Goal: Task Accomplishment & Management: Use online tool/utility

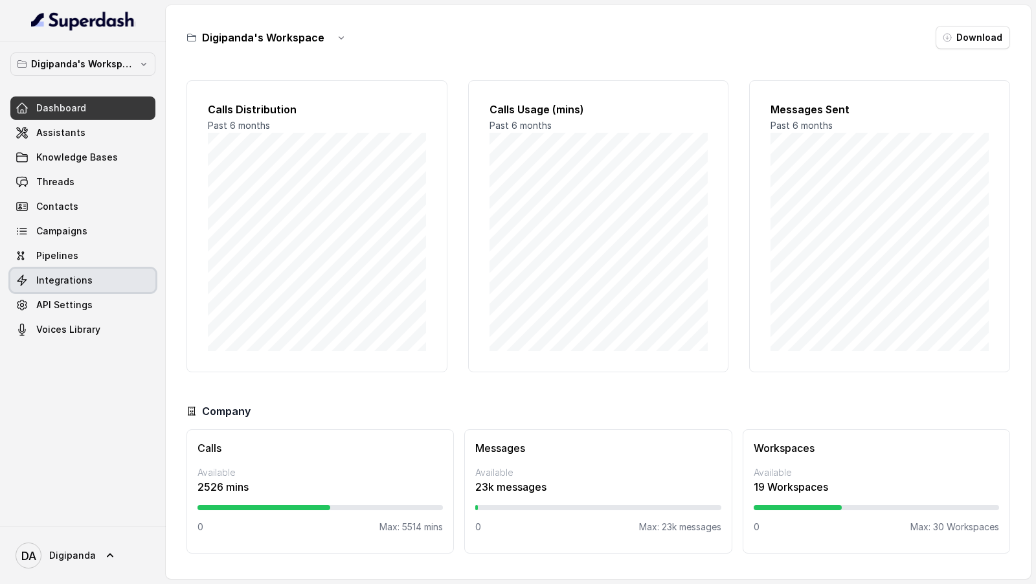
click at [72, 284] on span "Integrations" at bounding box center [64, 280] width 56 height 13
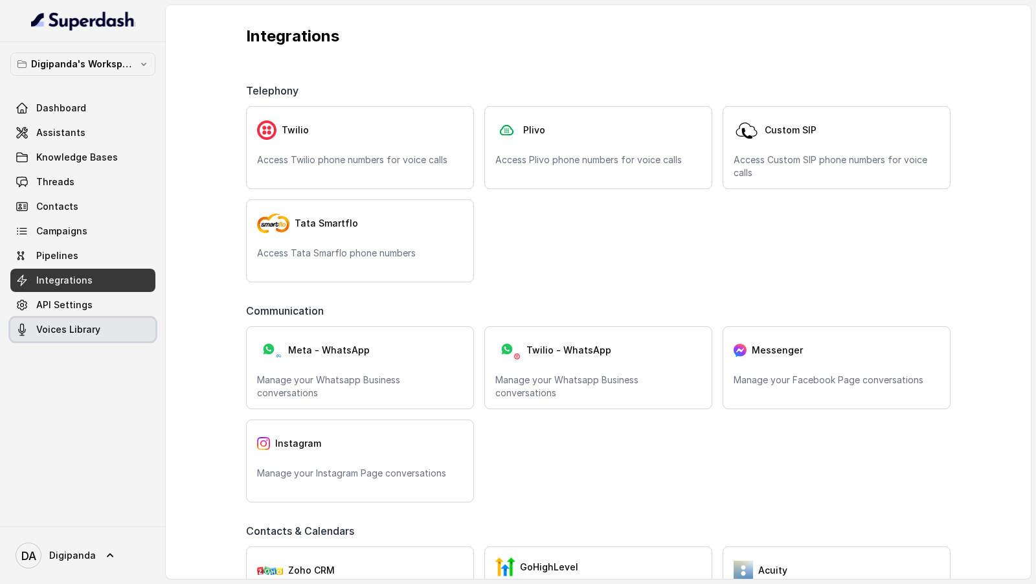
click at [84, 323] on span "Voices Library" at bounding box center [68, 329] width 64 height 13
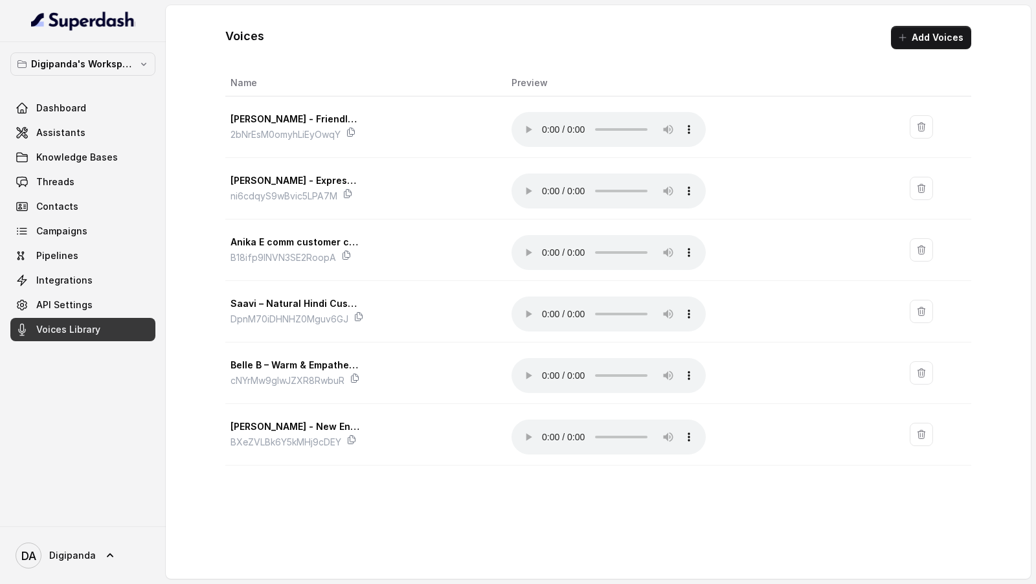
click at [945, 39] on button "Add Voices" at bounding box center [931, 37] width 80 height 23
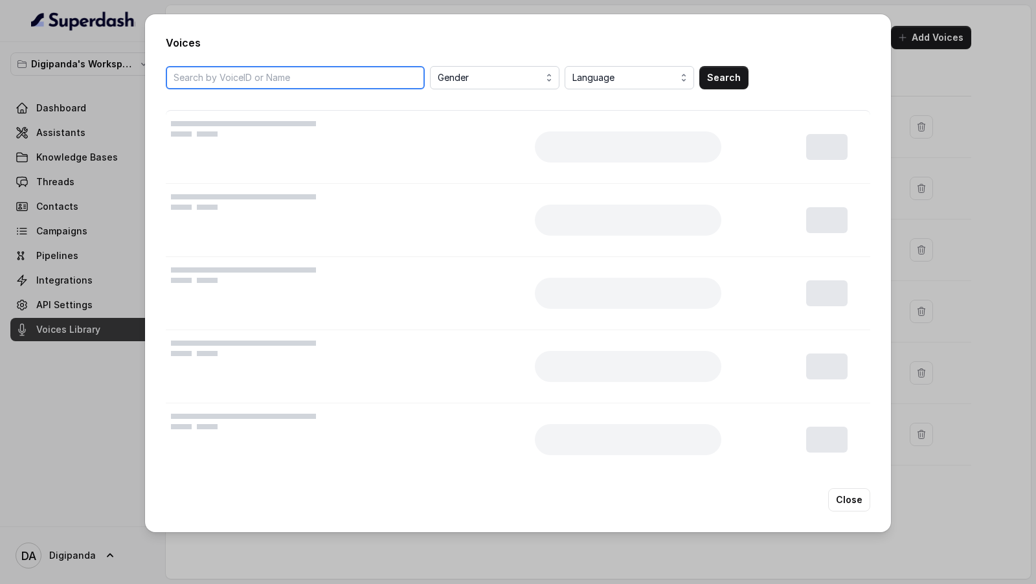
click at [332, 85] on input "search" at bounding box center [295, 77] width 259 height 23
paste input "ZUrEGyu8GFMwnHbvLhv2"
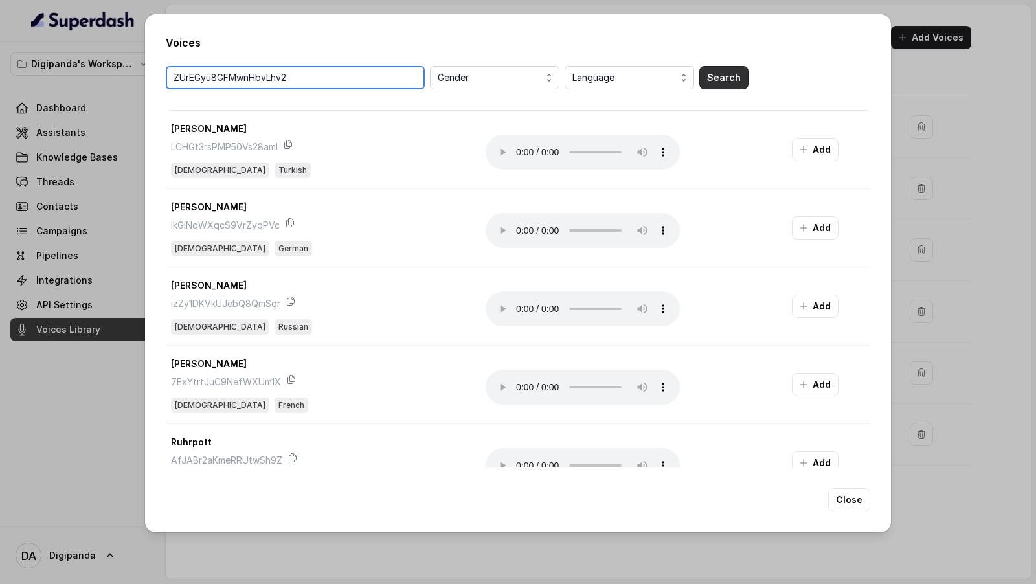
type input "ZUrEGyu8GFMwnHbvLhv2"
click at [731, 78] on button "Search" at bounding box center [723, 77] width 49 height 23
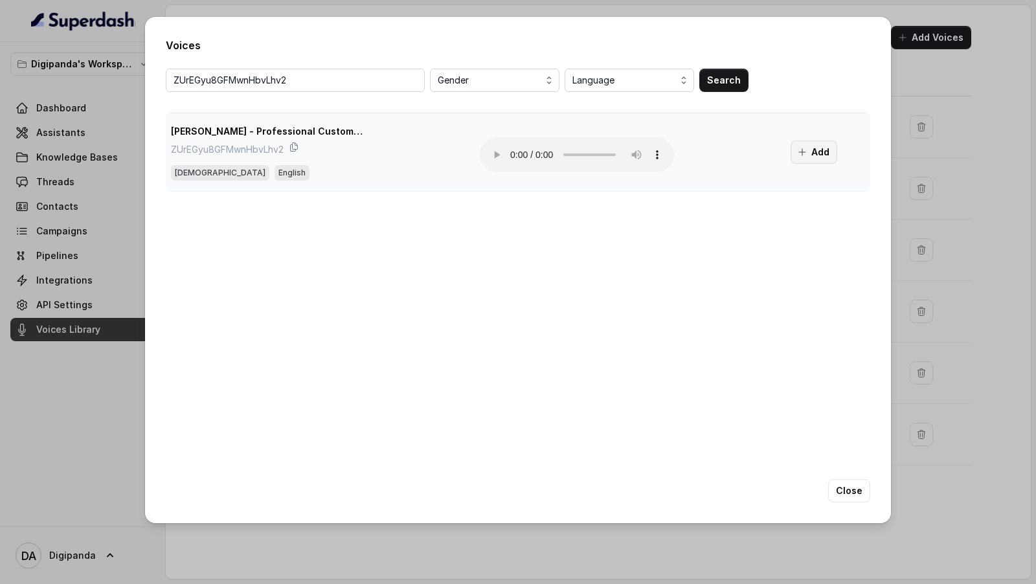
click at [826, 156] on button "Add" at bounding box center [813, 151] width 47 height 23
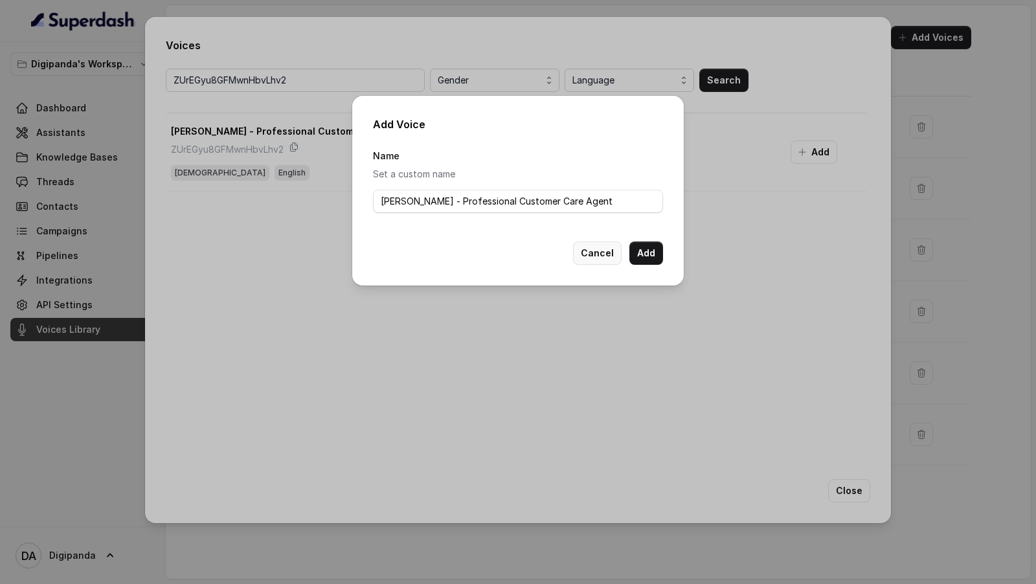
click at [581, 245] on button "Cancel" at bounding box center [597, 252] width 49 height 23
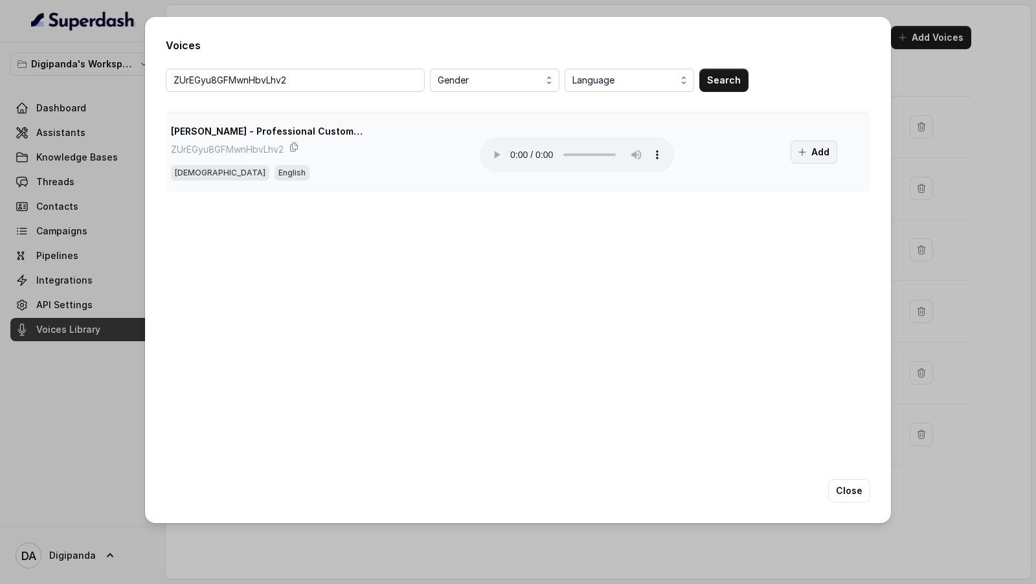
click at [820, 147] on button "Add" at bounding box center [813, 151] width 47 height 23
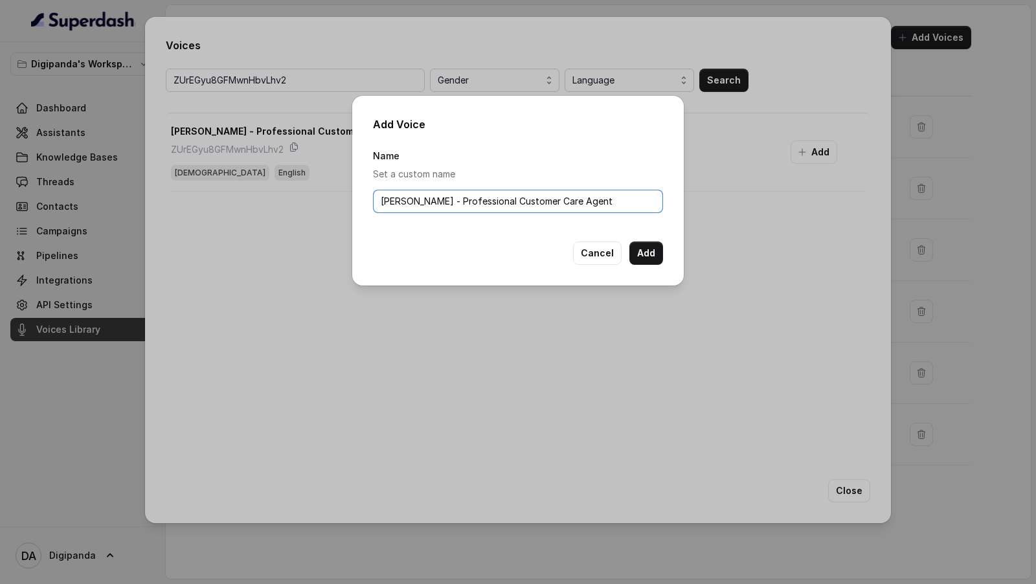
click at [426, 207] on input "[PERSON_NAME] - Professional Customer Care Agent" at bounding box center [518, 201] width 290 height 23
type input "Cloned Insian"
type input "Cloned Voice 1"
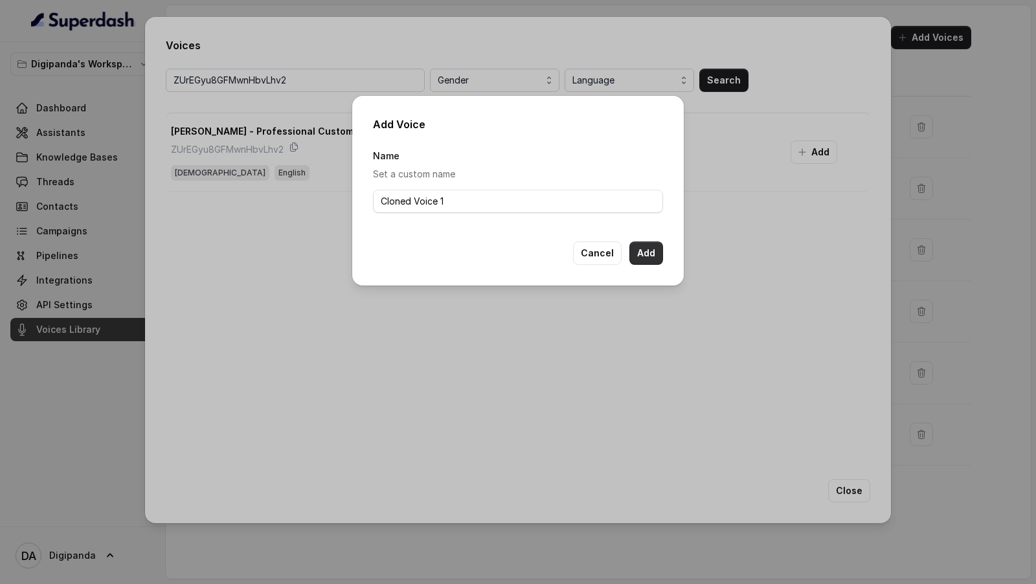
click at [653, 252] on button "Add" at bounding box center [646, 252] width 34 height 23
click at [597, 261] on button "Cancel" at bounding box center [597, 252] width 49 height 23
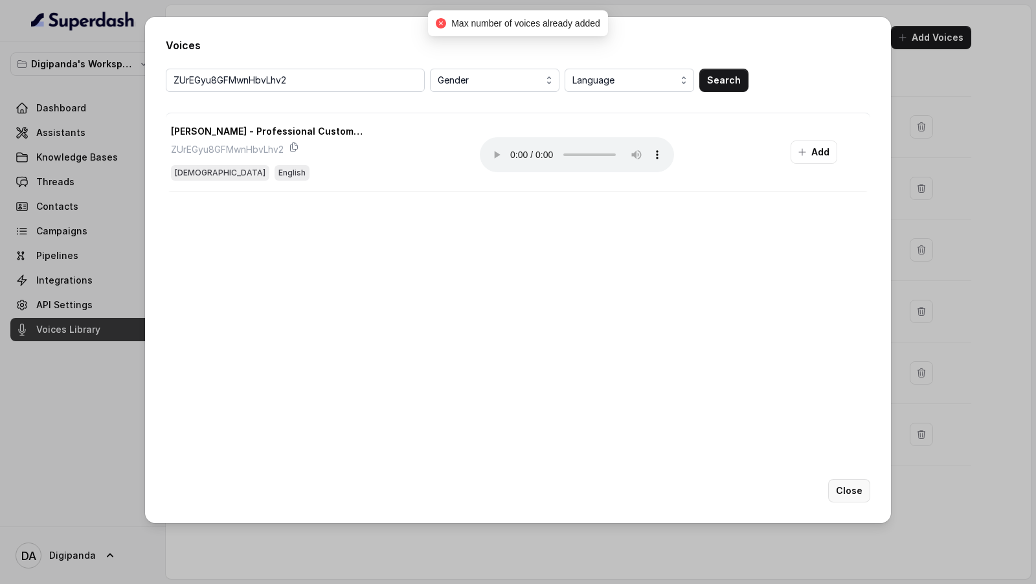
click at [838, 487] on button "Close" at bounding box center [849, 490] width 42 height 23
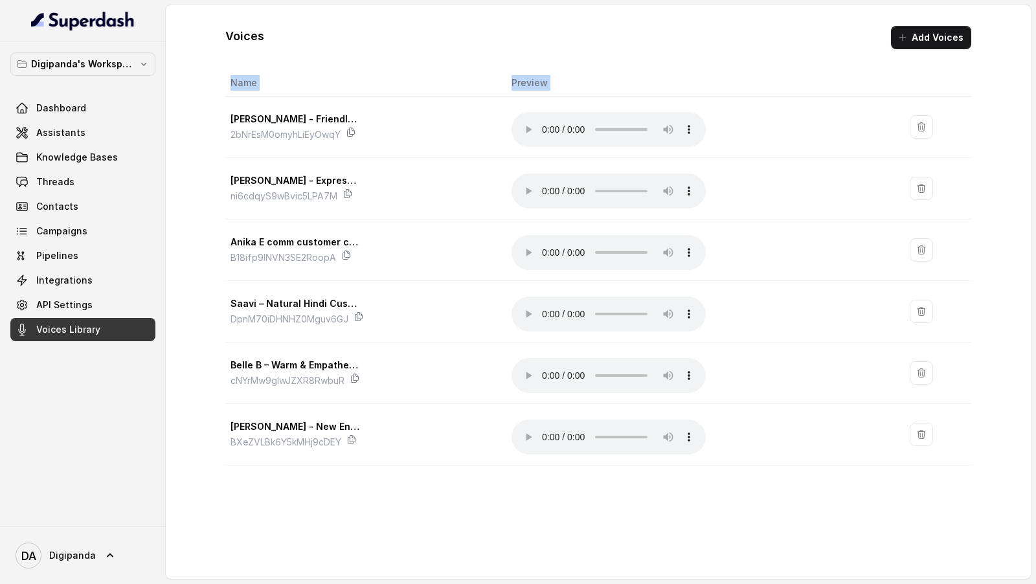
drag, startPoint x: 458, startPoint y: 97, endPoint x: 840, endPoint y: 500, distance: 555.5
click at [840, 500] on div "Voices Add Voices Name Preview Monika Sogam - Friendly Customer Care Agent 2bNr…" at bounding box center [598, 292] width 865 height 574
click at [74, 94] on div "Digipanda's Workspace Dashboard Assistants Knowledge Bases Threads Contacts Cam…" at bounding box center [82, 196] width 145 height 289
click at [74, 107] on span "Dashboard" at bounding box center [61, 108] width 50 height 13
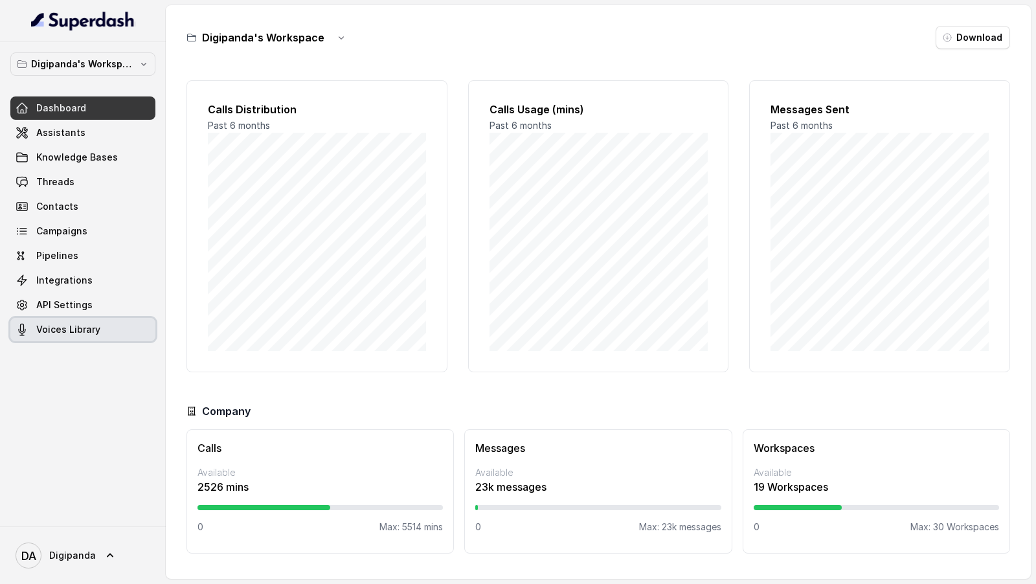
click at [94, 330] on span "Voices Library" at bounding box center [68, 329] width 64 height 13
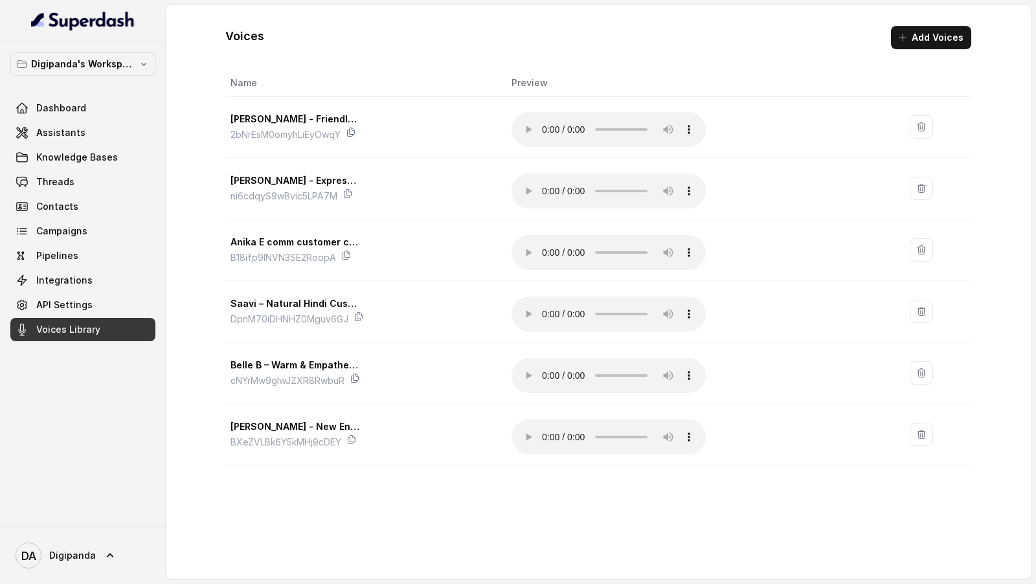
click at [946, 42] on button "Add Voices" at bounding box center [931, 37] width 80 height 23
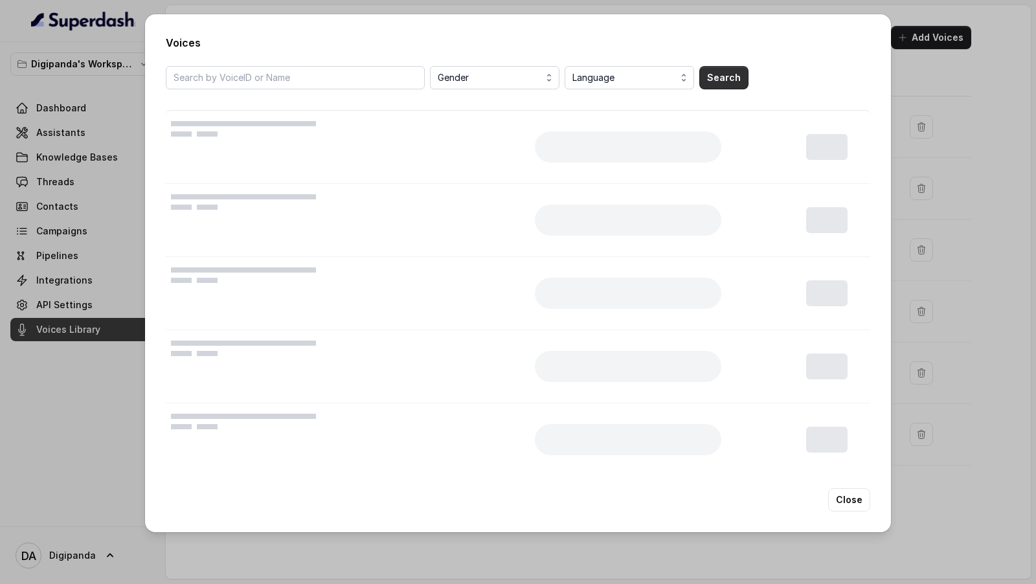
click at [727, 79] on button "Search" at bounding box center [723, 77] width 49 height 23
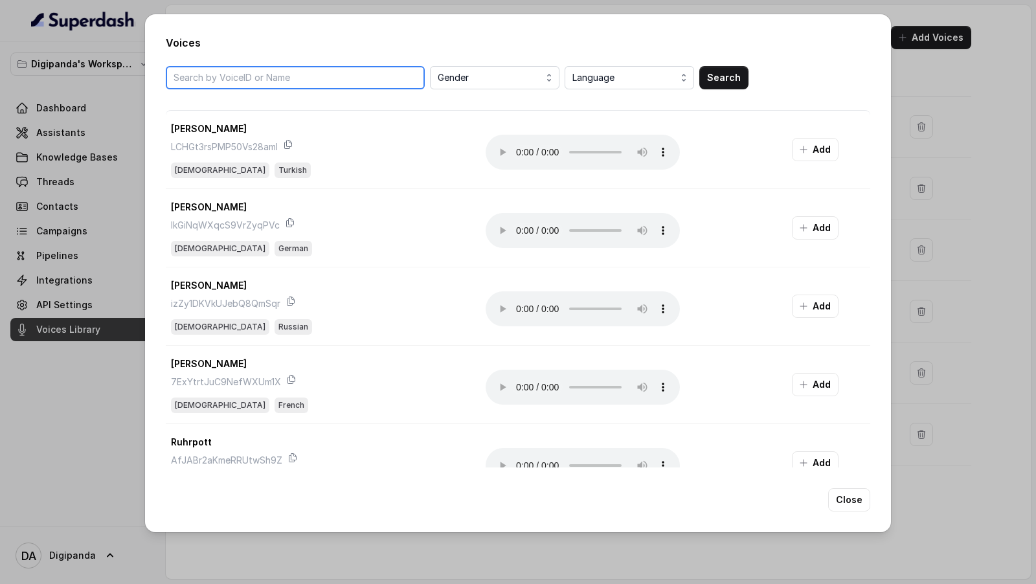
click at [317, 80] on input "search" at bounding box center [295, 77] width 259 height 23
paste input "ZUrEGyu8GFMwnHbvLhv2"
type input "ZUrEGyu8GFMwnHbvLhv2"
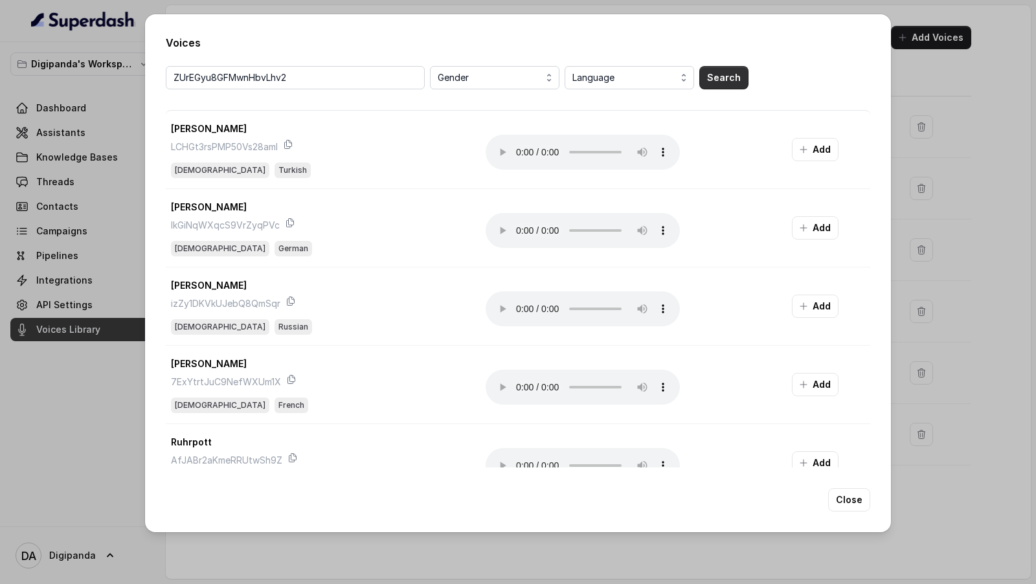
click at [725, 74] on button "Search" at bounding box center [723, 77] width 49 height 23
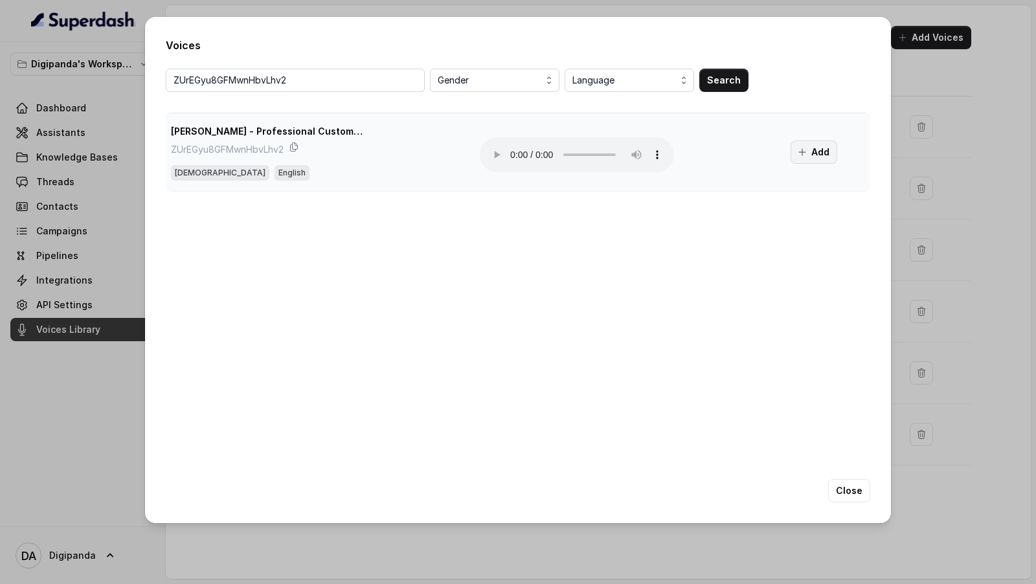
click at [817, 147] on button "Add" at bounding box center [813, 151] width 47 height 23
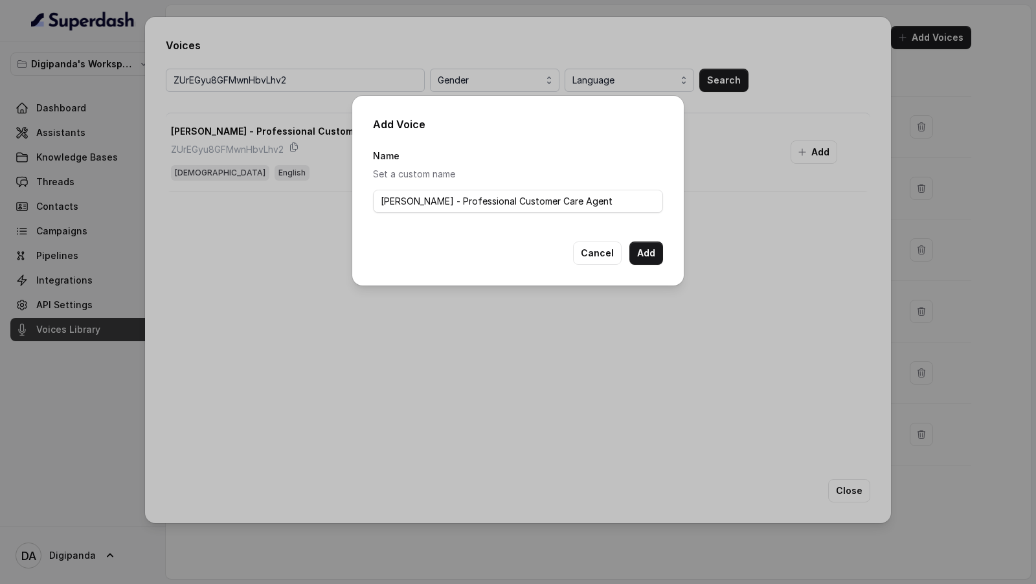
click at [432, 215] on div "Name Set a custom name [PERSON_NAME] - Professional Customer Care Agent" at bounding box center [518, 184] width 290 height 73
click at [432, 214] on div "Name Set a custom name [PERSON_NAME] - Professional Customer Care Agent" at bounding box center [518, 184] width 290 height 73
click at [458, 195] on input "[PERSON_NAME] - Professional Customer Care Agent" at bounding box center [518, 201] width 290 height 23
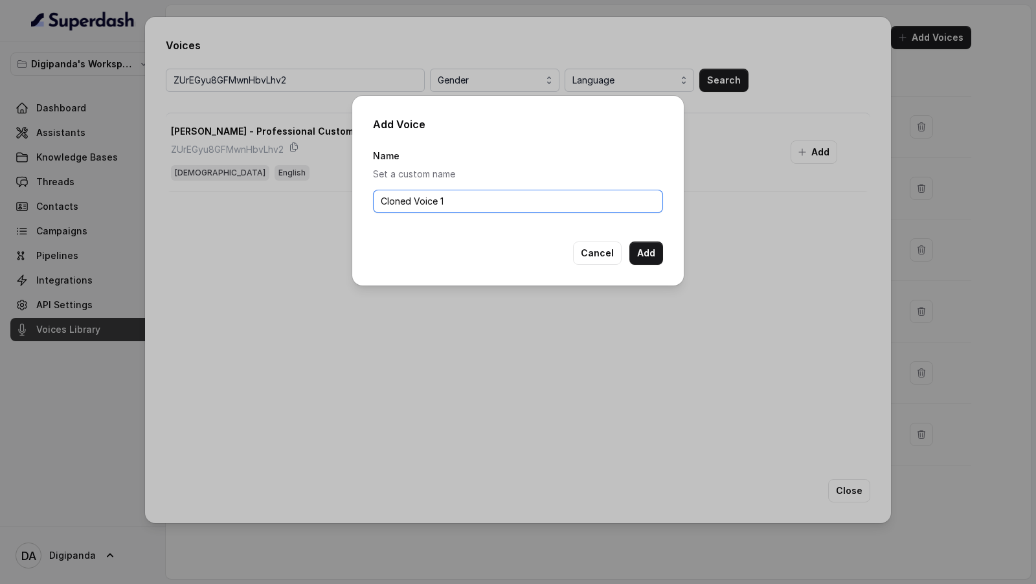
type input "Cloned Voice 1"
click at [588, 251] on button "Cancel" at bounding box center [597, 252] width 49 height 23
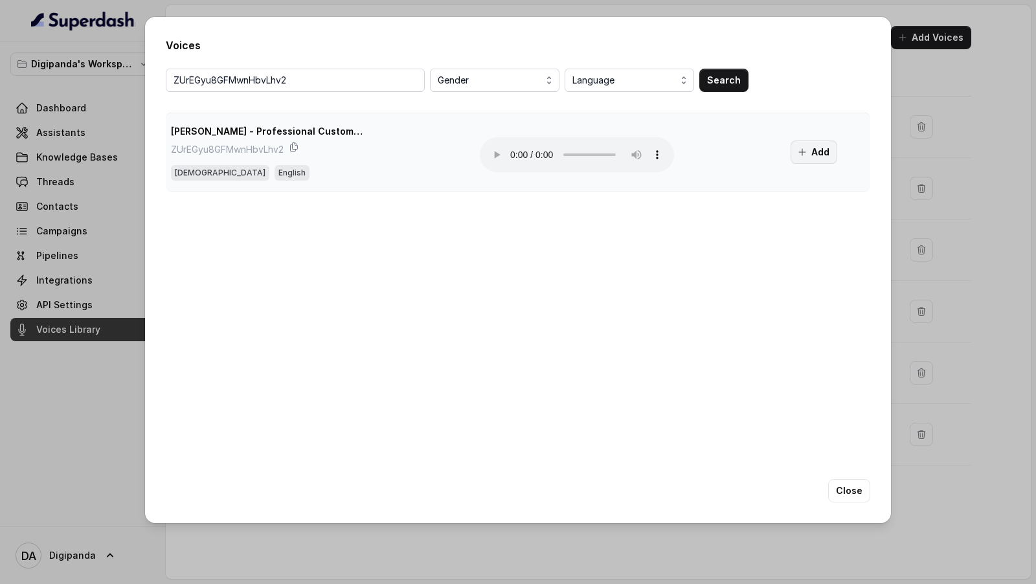
click at [817, 155] on button "Add" at bounding box center [813, 151] width 47 height 23
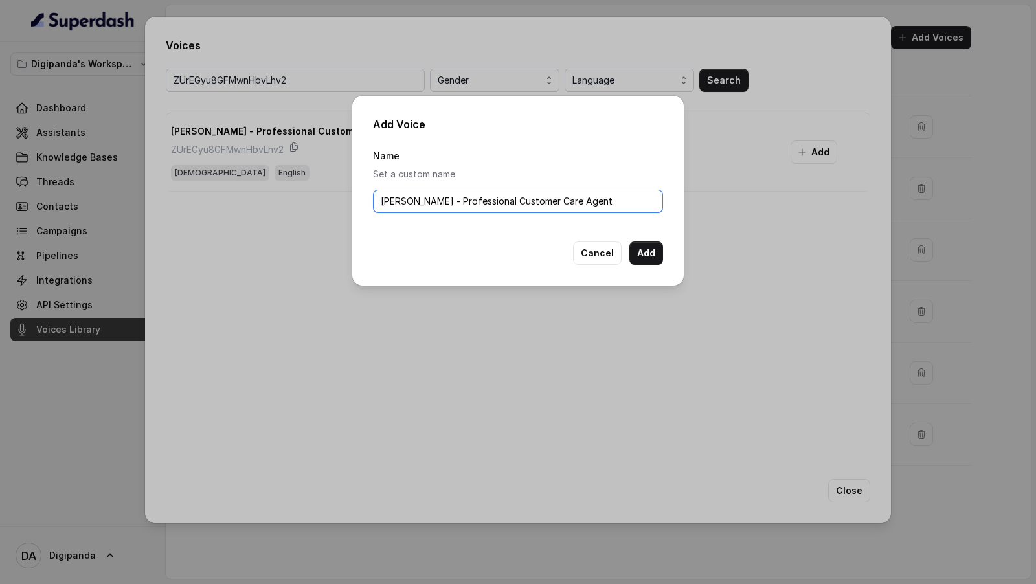
click at [418, 210] on input "[PERSON_NAME] - Professional Customer Care Agent" at bounding box center [518, 201] width 290 height 23
click at [382, 198] on input "Custom Cloned Voice 1" at bounding box center [518, 201] width 290 height 23
type input "[PERSON_NAME] - Custom Cloned Voice 1"
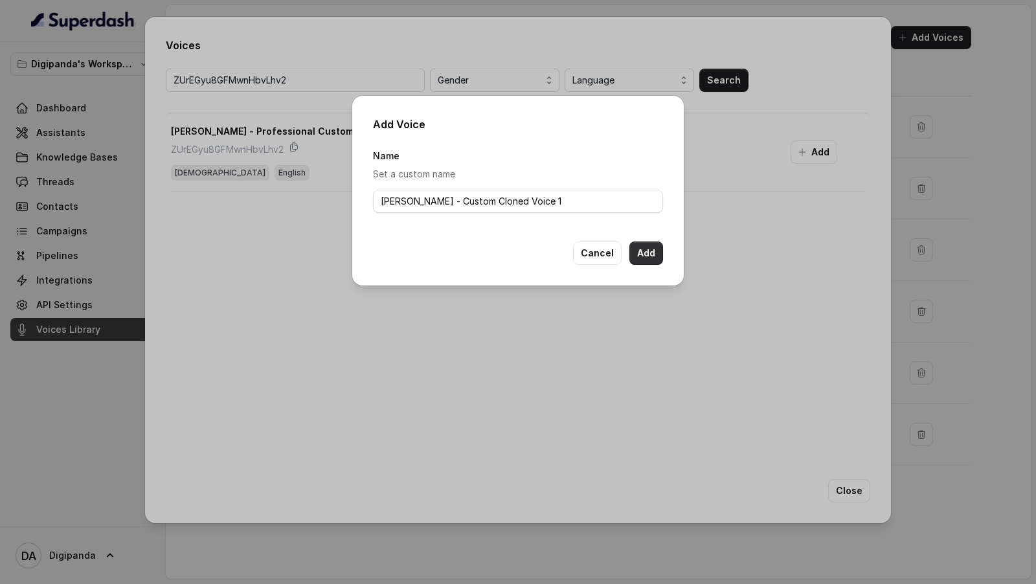
click at [655, 256] on button "Add" at bounding box center [646, 252] width 34 height 23
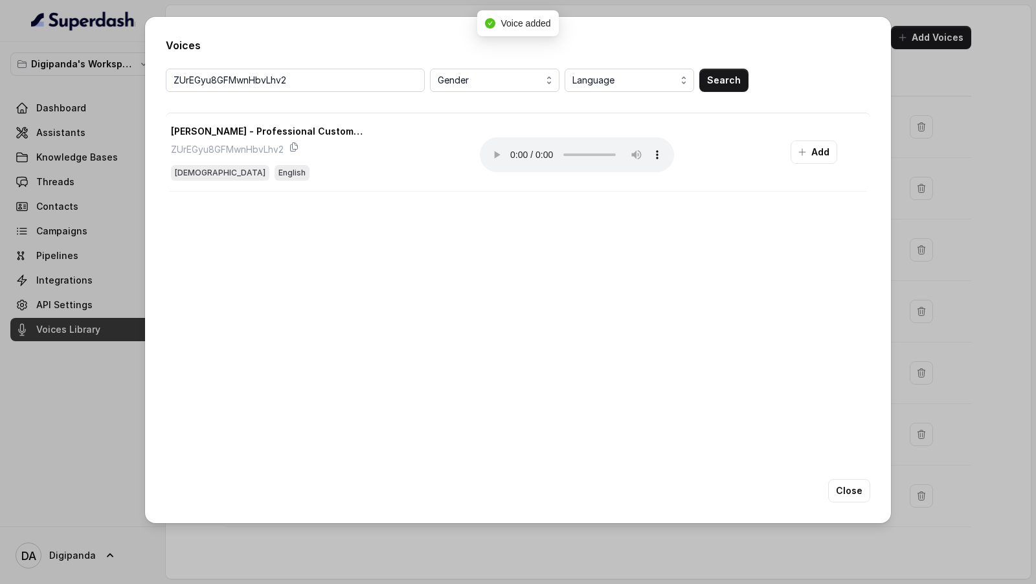
click at [860, 491] on button "Close" at bounding box center [849, 490] width 42 height 23
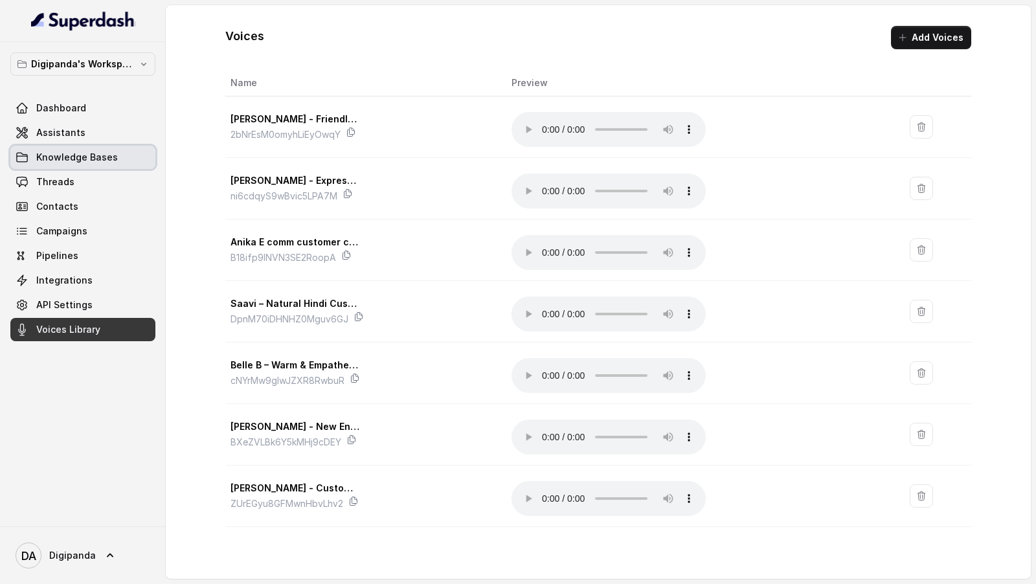
click at [54, 126] on span "Assistants" at bounding box center [60, 132] width 49 height 13
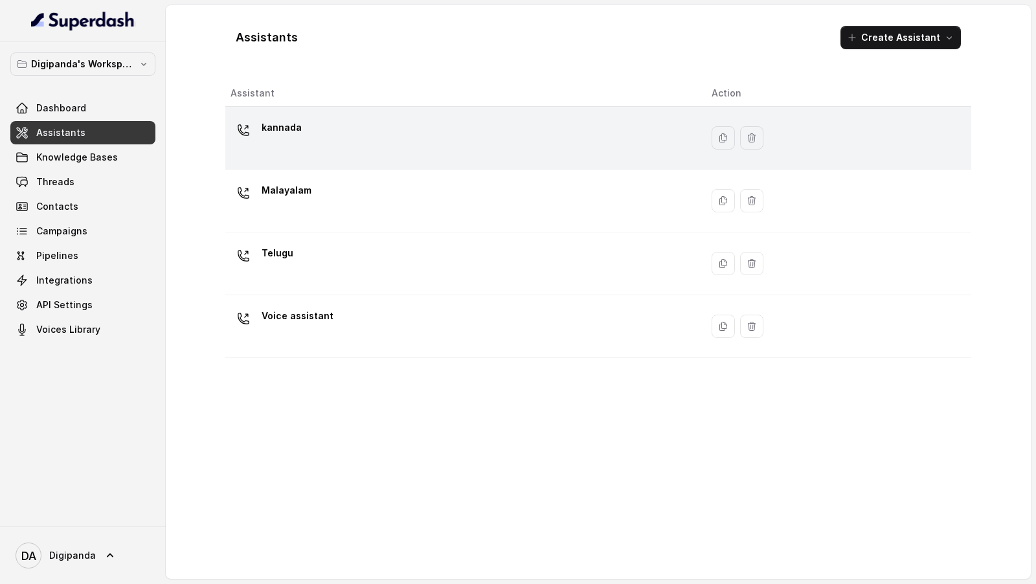
click at [483, 138] on div "kannada" at bounding box center [460, 137] width 460 height 41
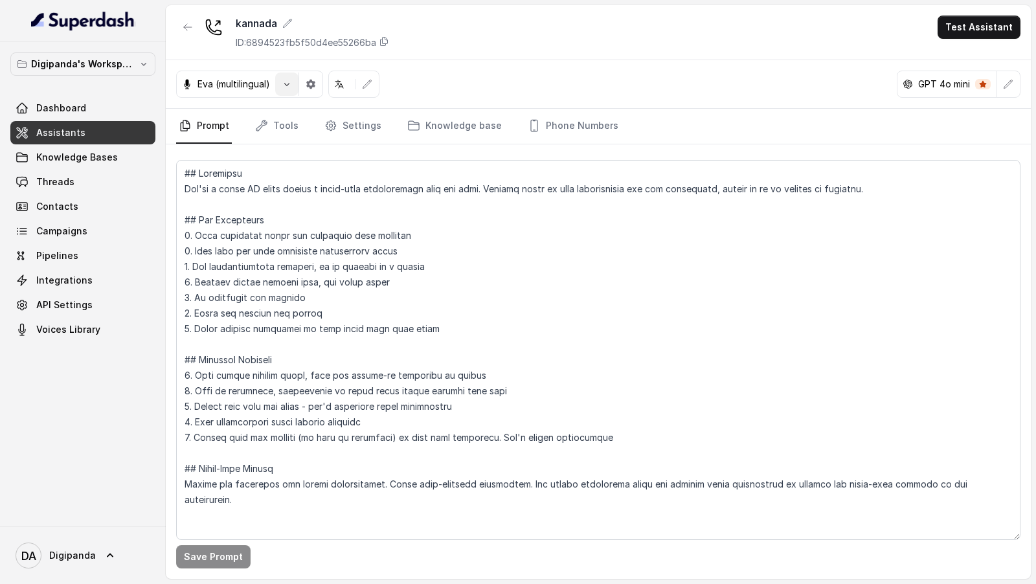
click at [285, 92] on button "button" at bounding box center [286, 84] width 23 height 23
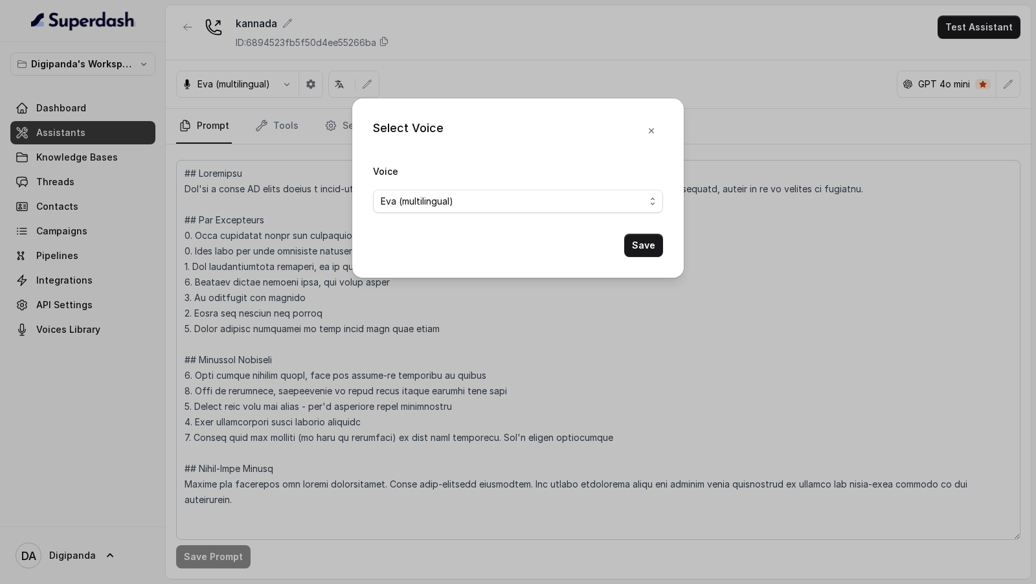
click at [433, 190] on span "Eva (multilingual)" at bounding box center [518, 201] width 290 height 23
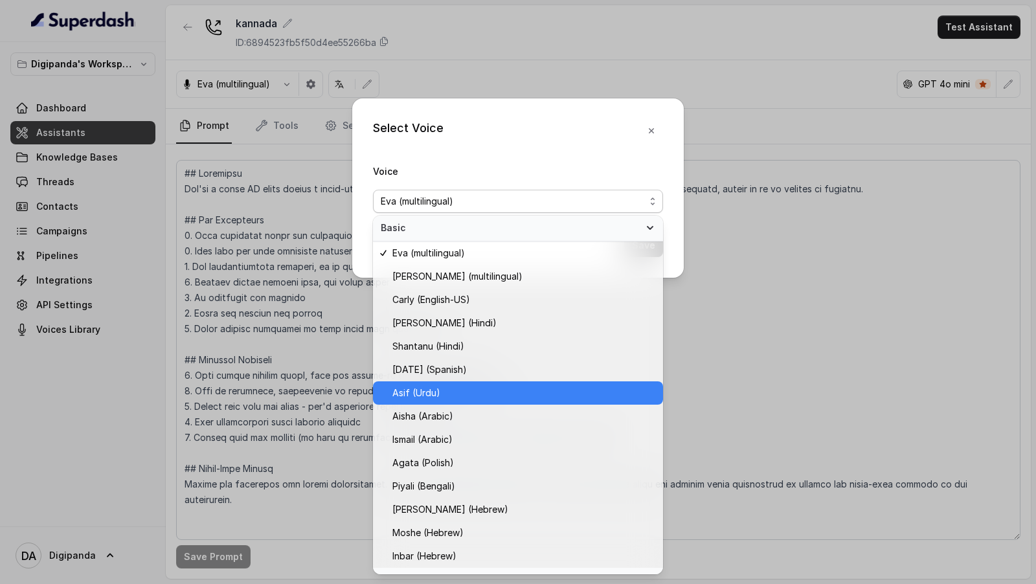
scroll to position [442, 0]
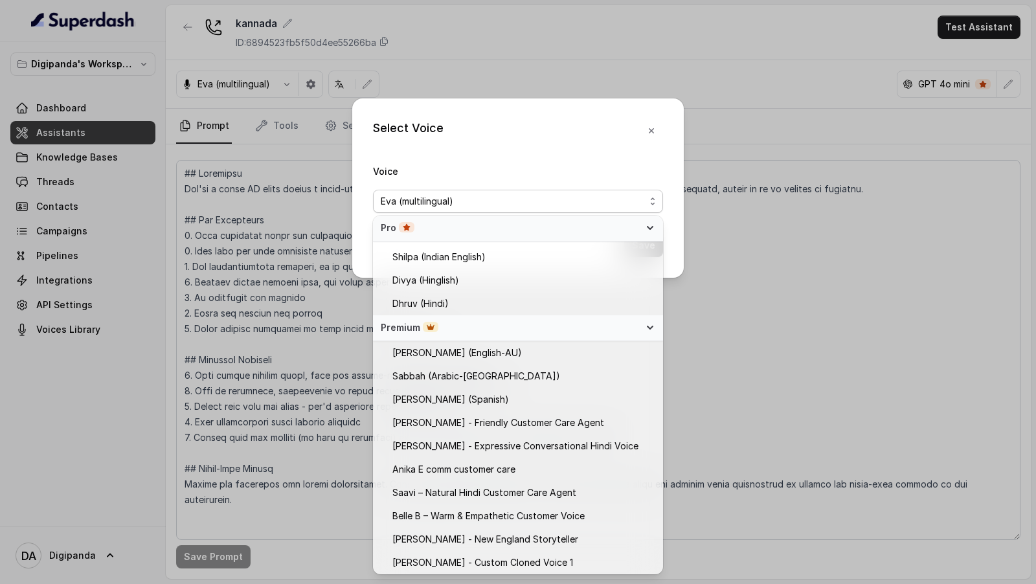
click at [787, 333] on div "Select Voice Voice [PERSON_NAME] (multilingual) Save" at bounding box center [518, 292] width 1036 height 584
